Goal: Task Accomplishment & Management: Manage account settings

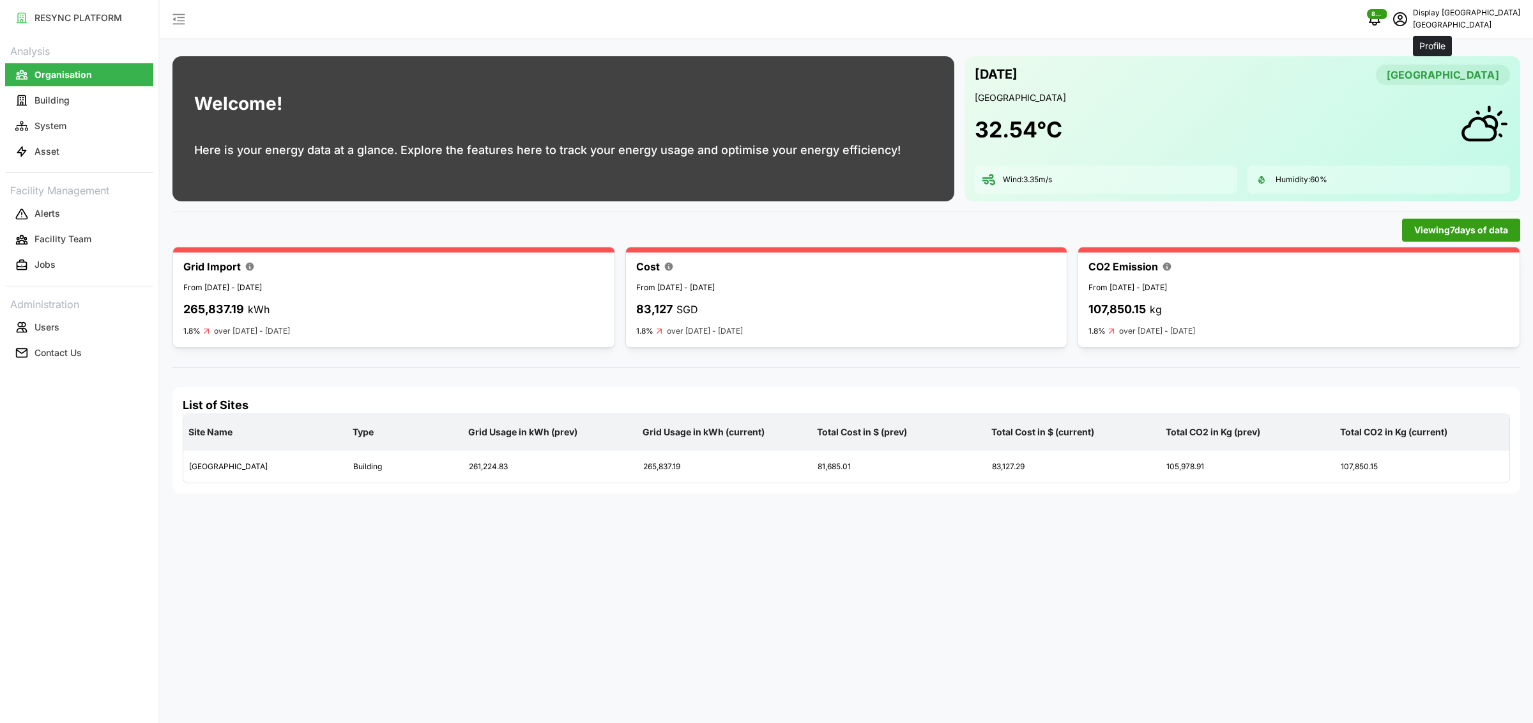
click at [1413, 25] on span "schedule" at bounding box center [1400, 19] width 24 height 24
click at [1445, 92] on div "Logout" at bounding box center [1474, 96] width 91 height 14
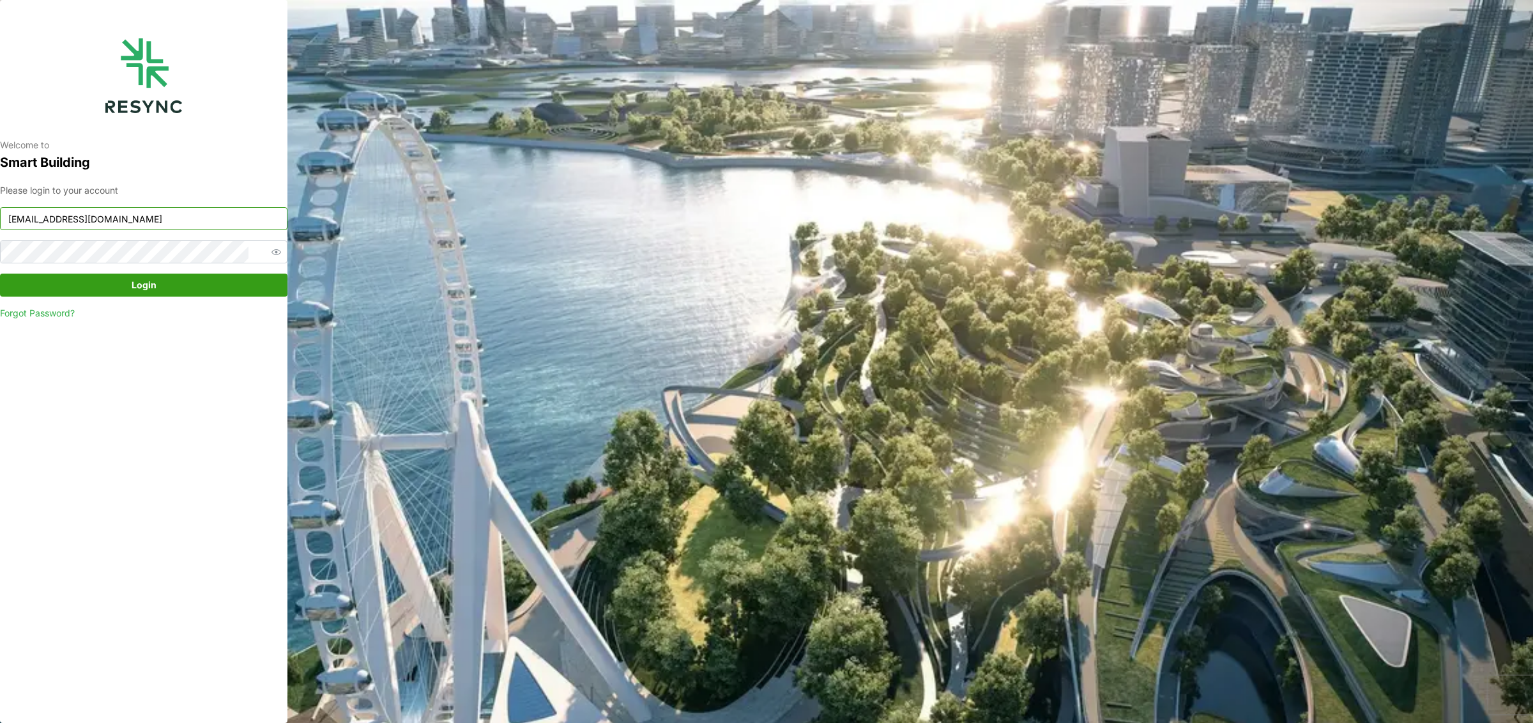
click at [150, 216] on input "south_beach_tower_display@resynctech.com" at bounding box center [144, 218] width 288 height 23
type input "[EMAIL_ADDRESS][DOMAIN_NAME]"
click at [164, 286] on span "Login" at bounding box center [143, 285] width 263 height 22
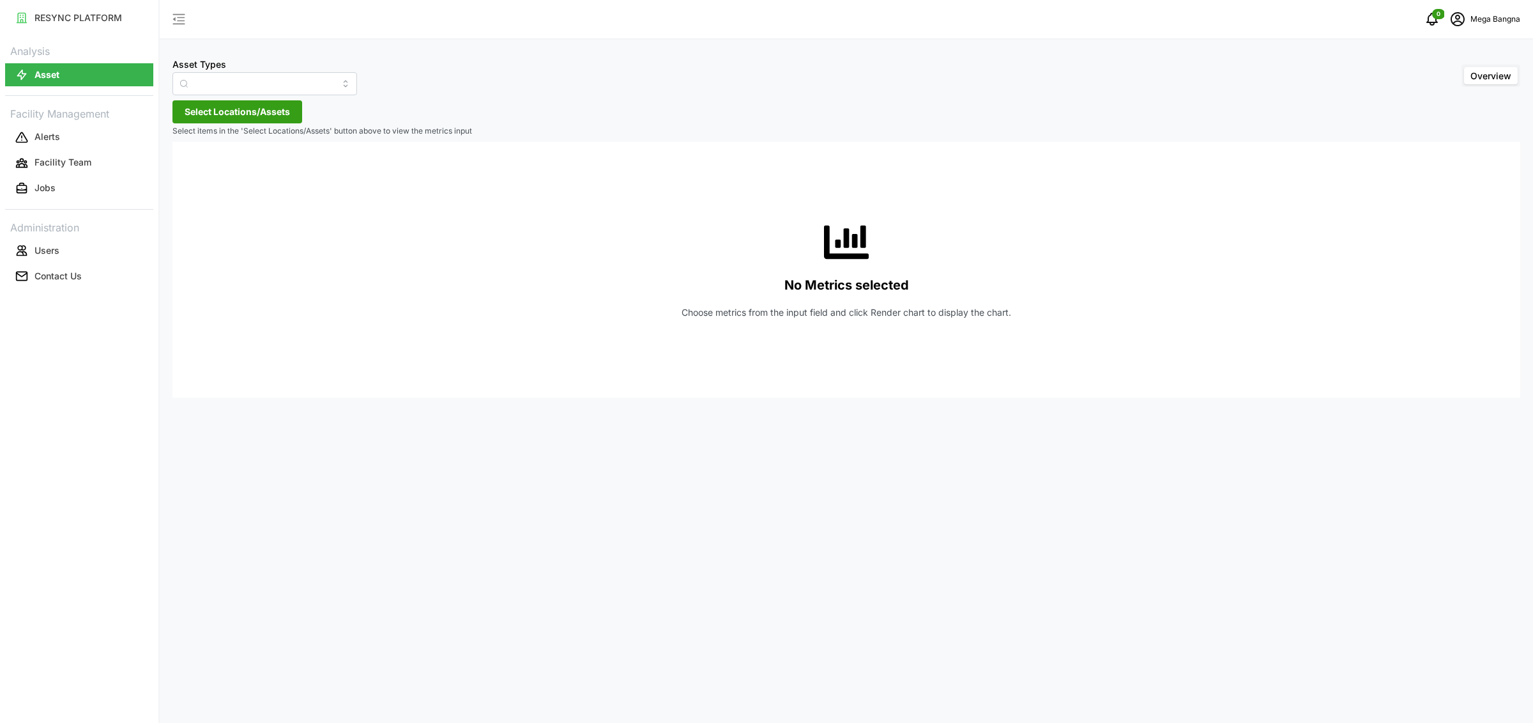
type input "Air Handling Unit"
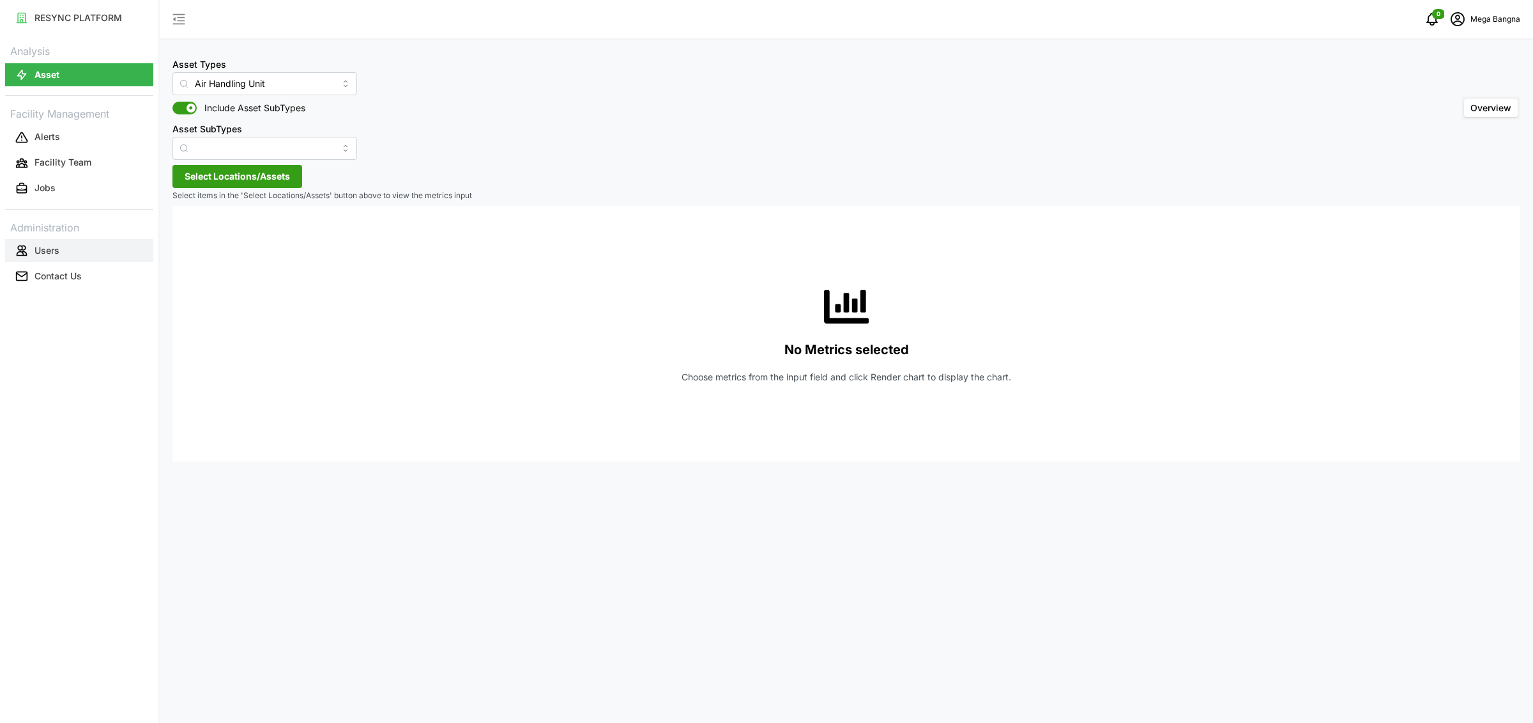
click at [84, 250] on button "Users" at bounding box center [79, 250] width 148 height 23
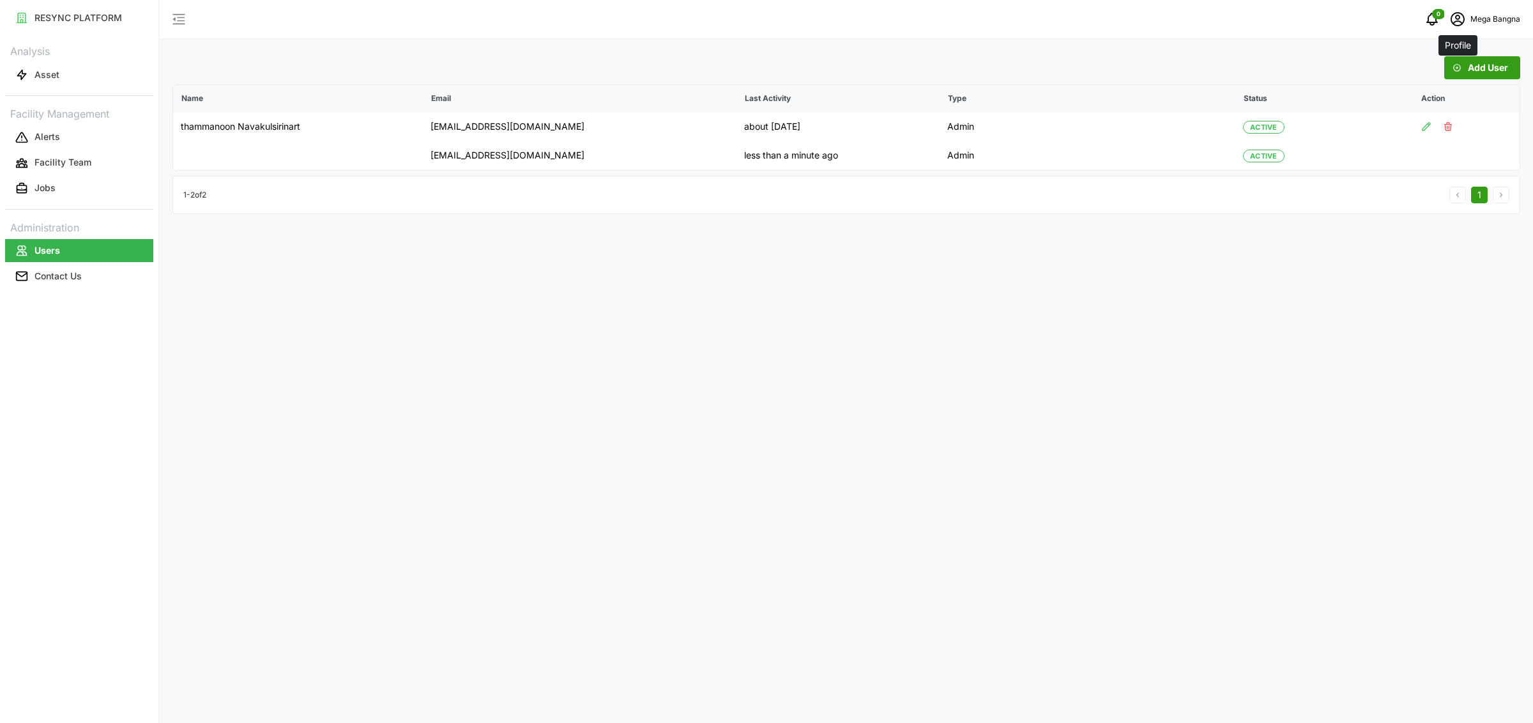
click at [1460, 17] on icon "schedule" at bounding box center [1457, 17] width 5 height 5
click at [1450, 93] on div "Logout" at bounding box center [1474, 96] width 91 height 14
